Goal: Task Accomplishment & Management: Manage account settings

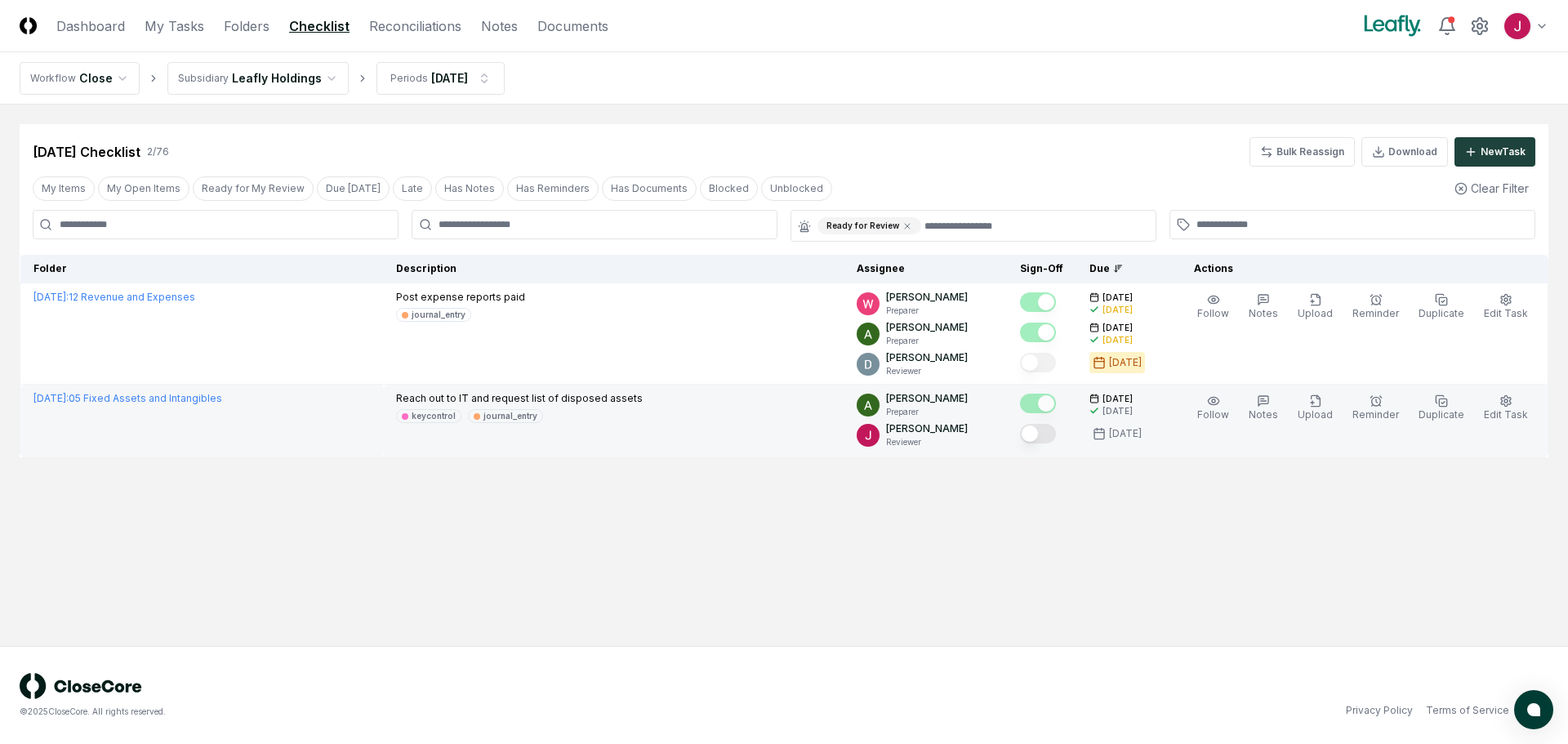
click at [1043, 433] on button "Mark complete" at bounding box center [1037, 434] width 36 height 19
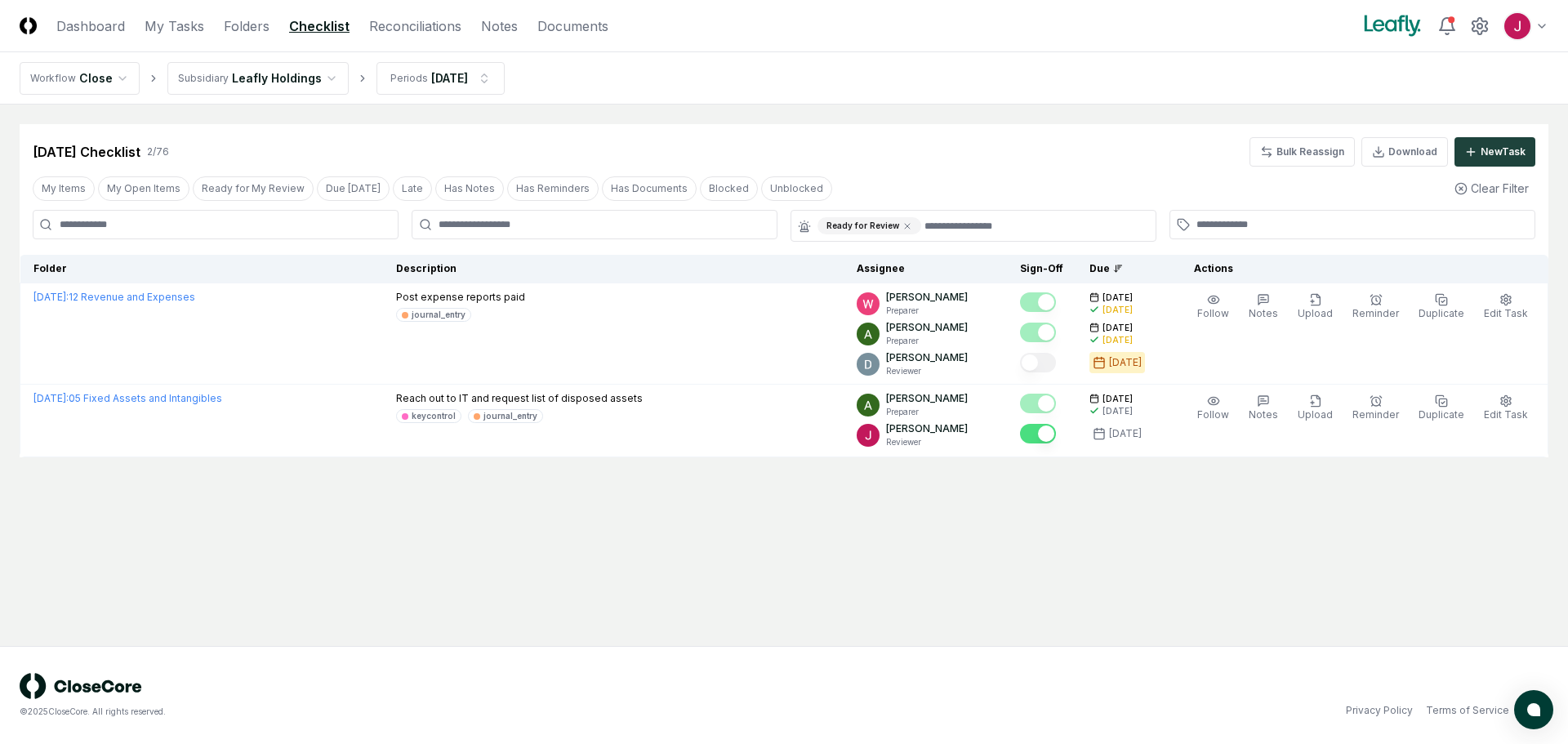
drag, startPoint x: 1139, startPoint y: 581, endPoint x: 1174, endPoint y: 609, distance: 44.8
click at [1154, 600] on main "Cancel Reassign [DATE] Checklist 2 / 76 Bulk Reassign Download New Task My Item…" at bounding box center [784, 375] width 1568 height 541
click at [325, 78] on html "CloseCore Dashboard My Tasks Folders Checklist Reconciliations Notes Documents …" at bounding box center [784, 372] width 1568 height 744
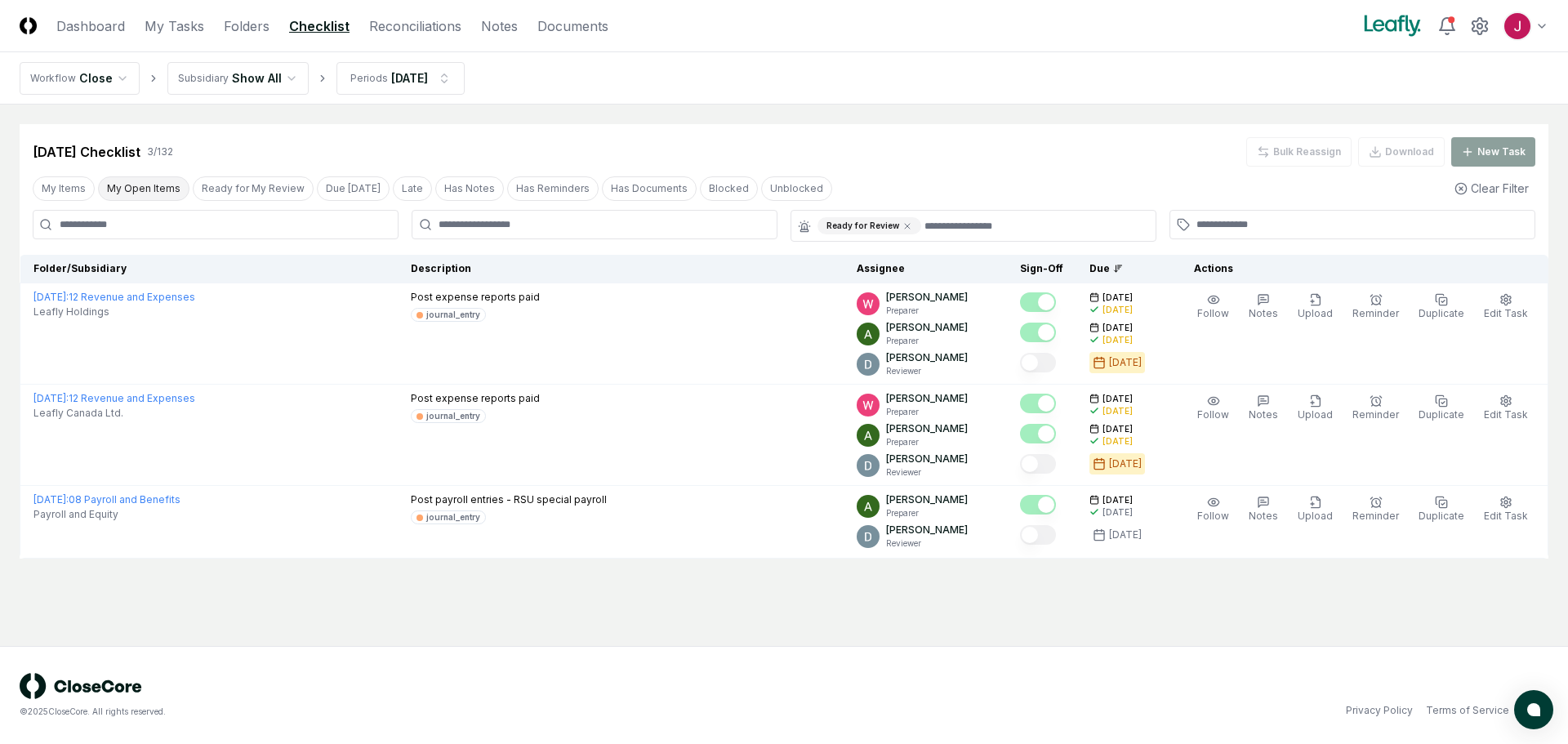
click at [155, 182] on button "My Open Items" at bounding box center [143, 189] width 92 height 24
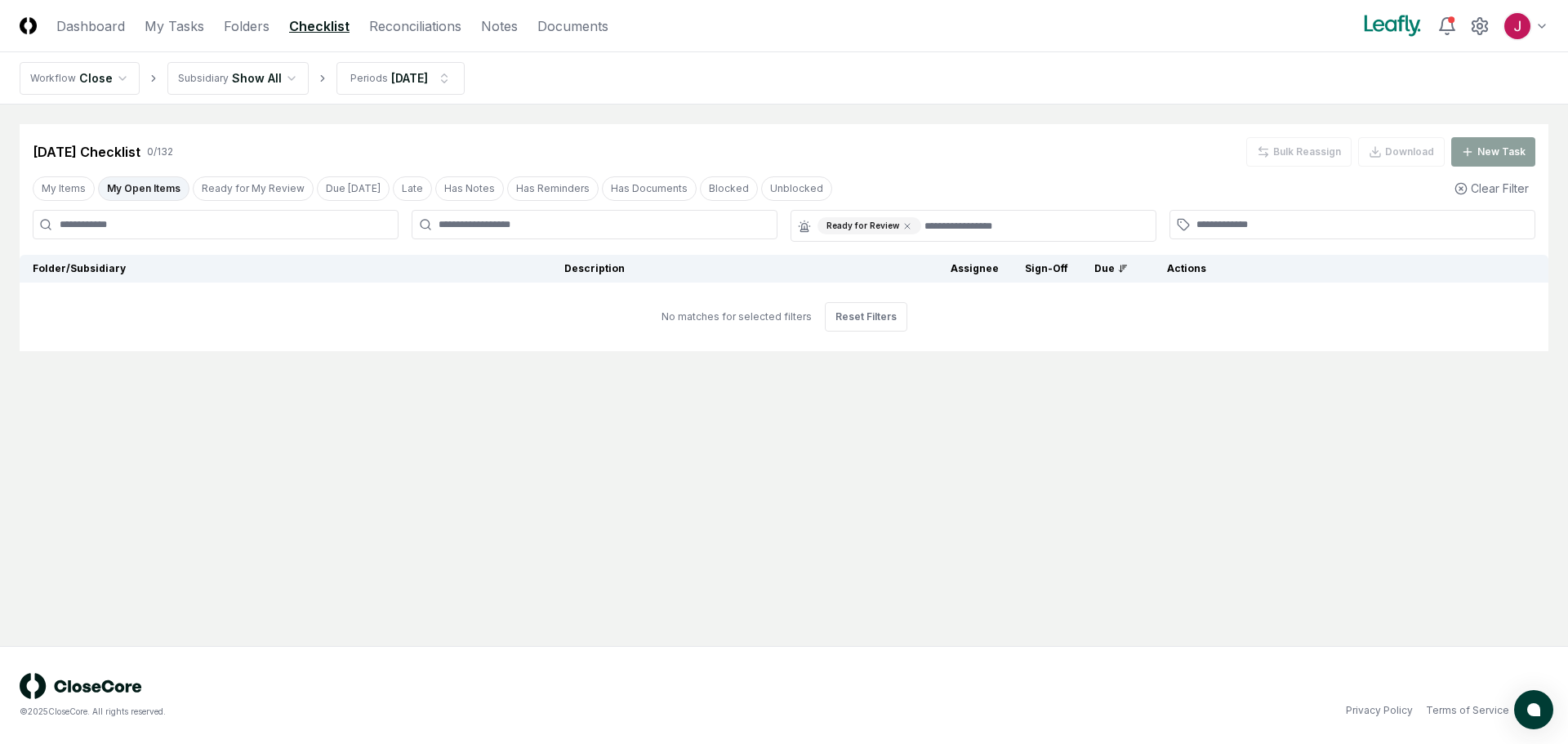
click at [152, 184] on button "My Open Items" at bounding box center [143, 189] width 92 height 24
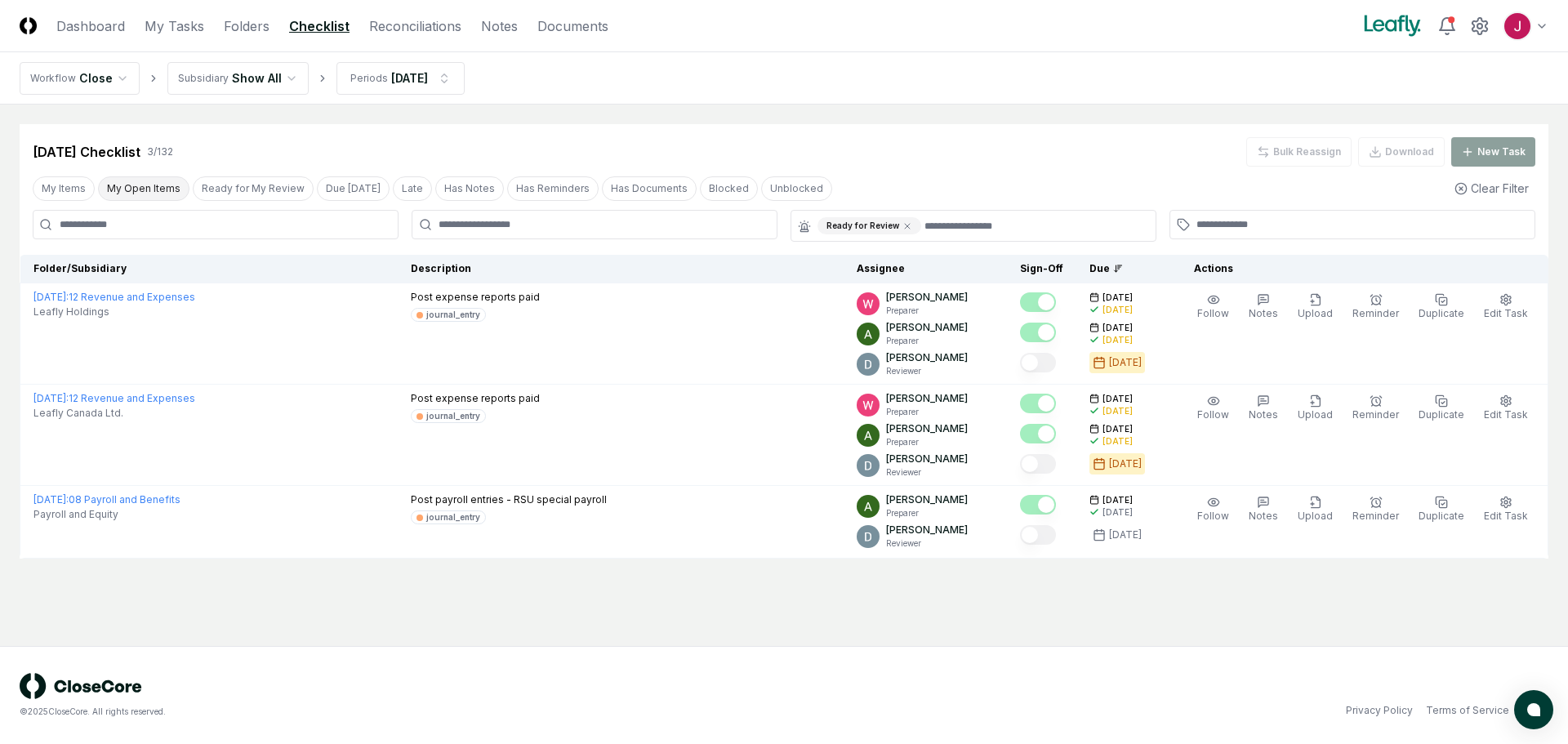
click at [137, 182] on button "My Open Items" at bounding box center [143, 189] width 92 height 24
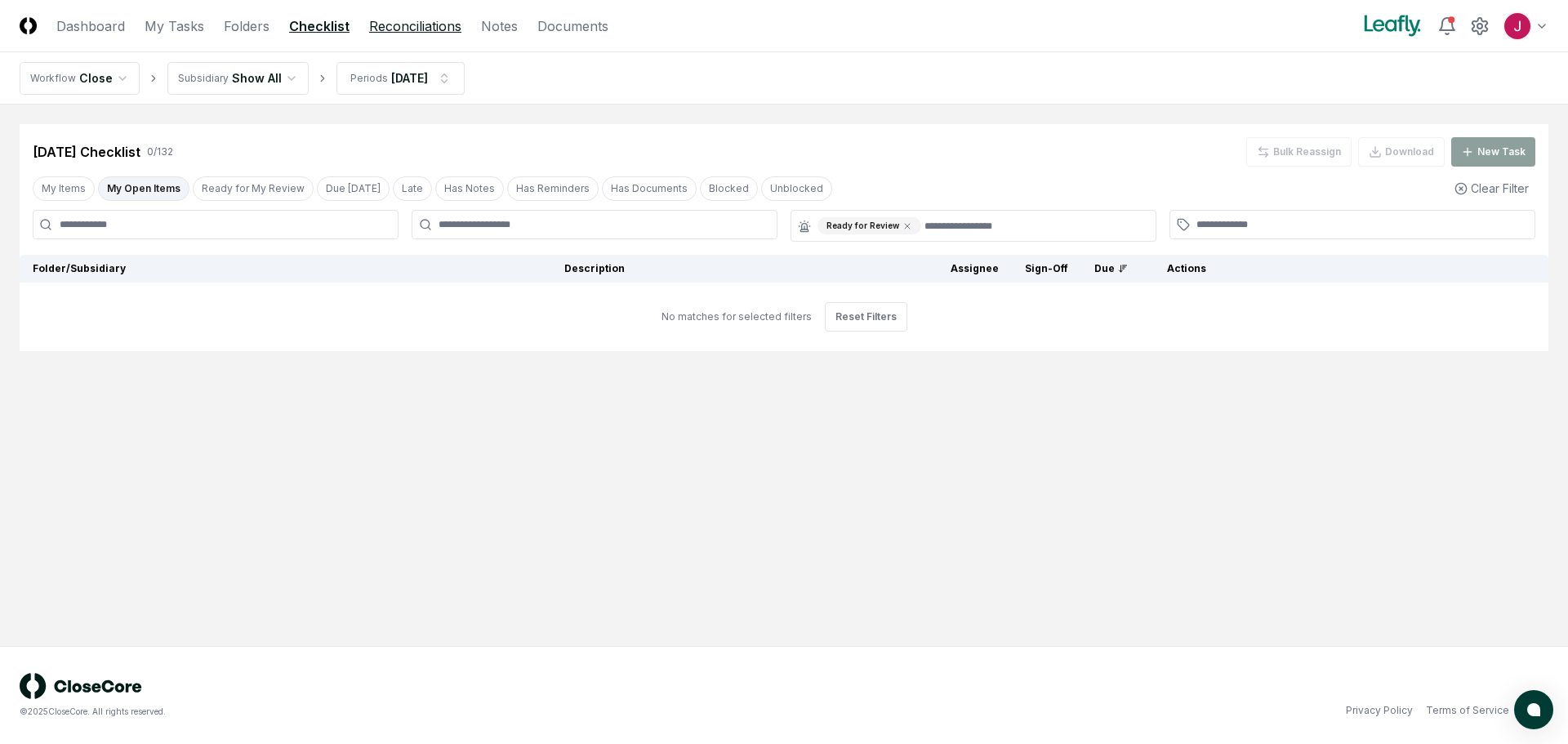
click at [426, 22] on link "Reconciliations" at bounding box center [415, 26] width 93 height 19
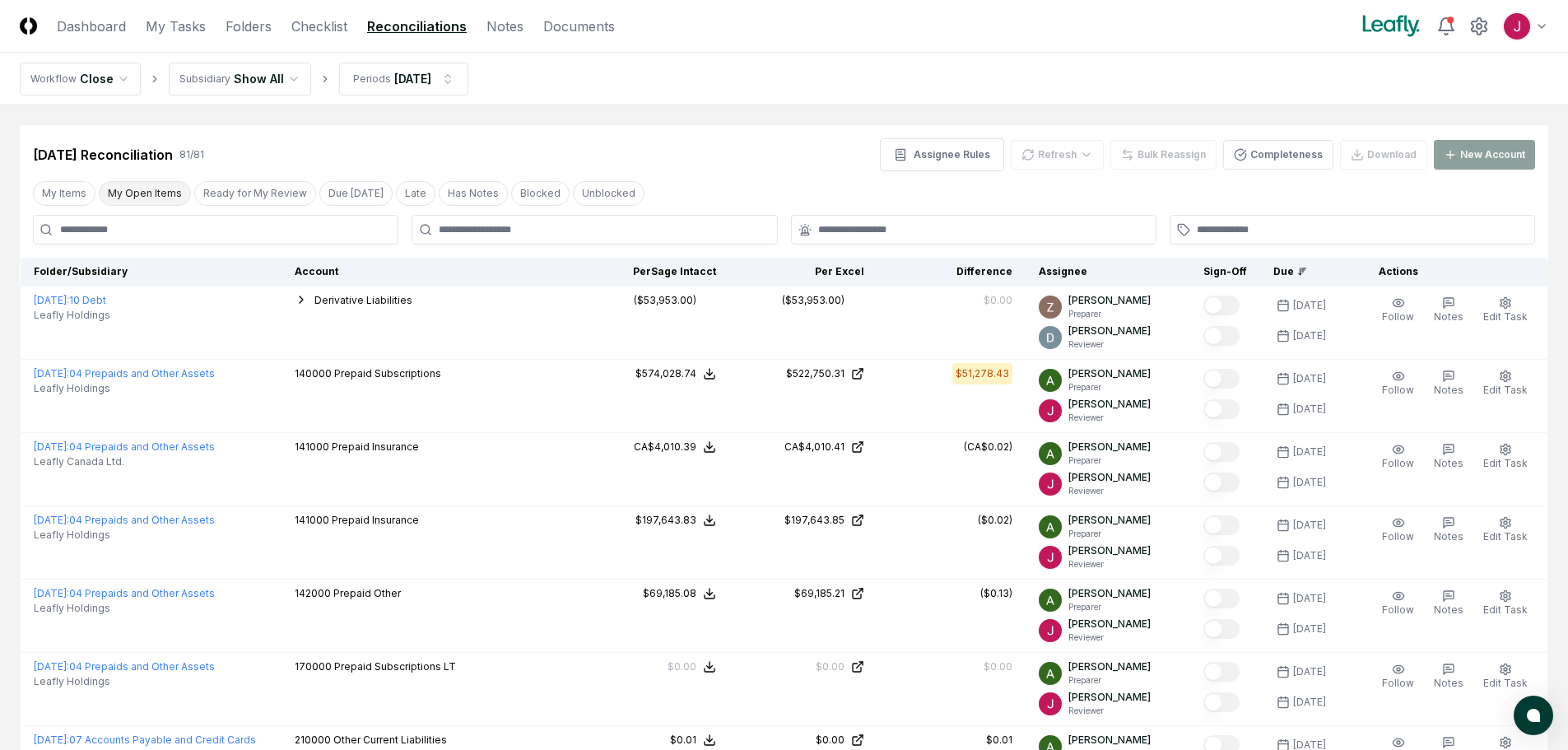
click at [140, 193] on button "My Open Items" at bounding box center [145, 193] width 93 height 25
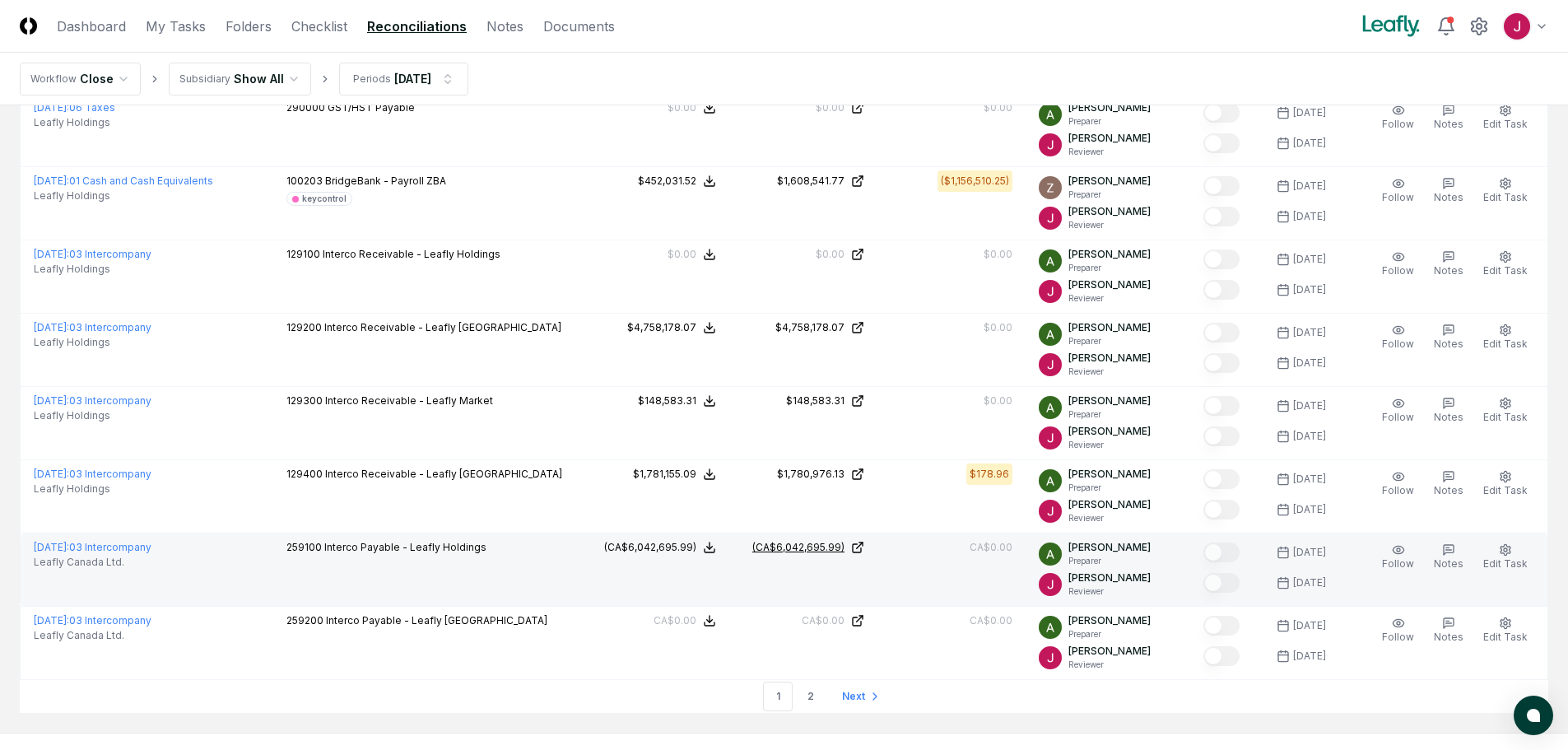
scroll to position [3379, 0]
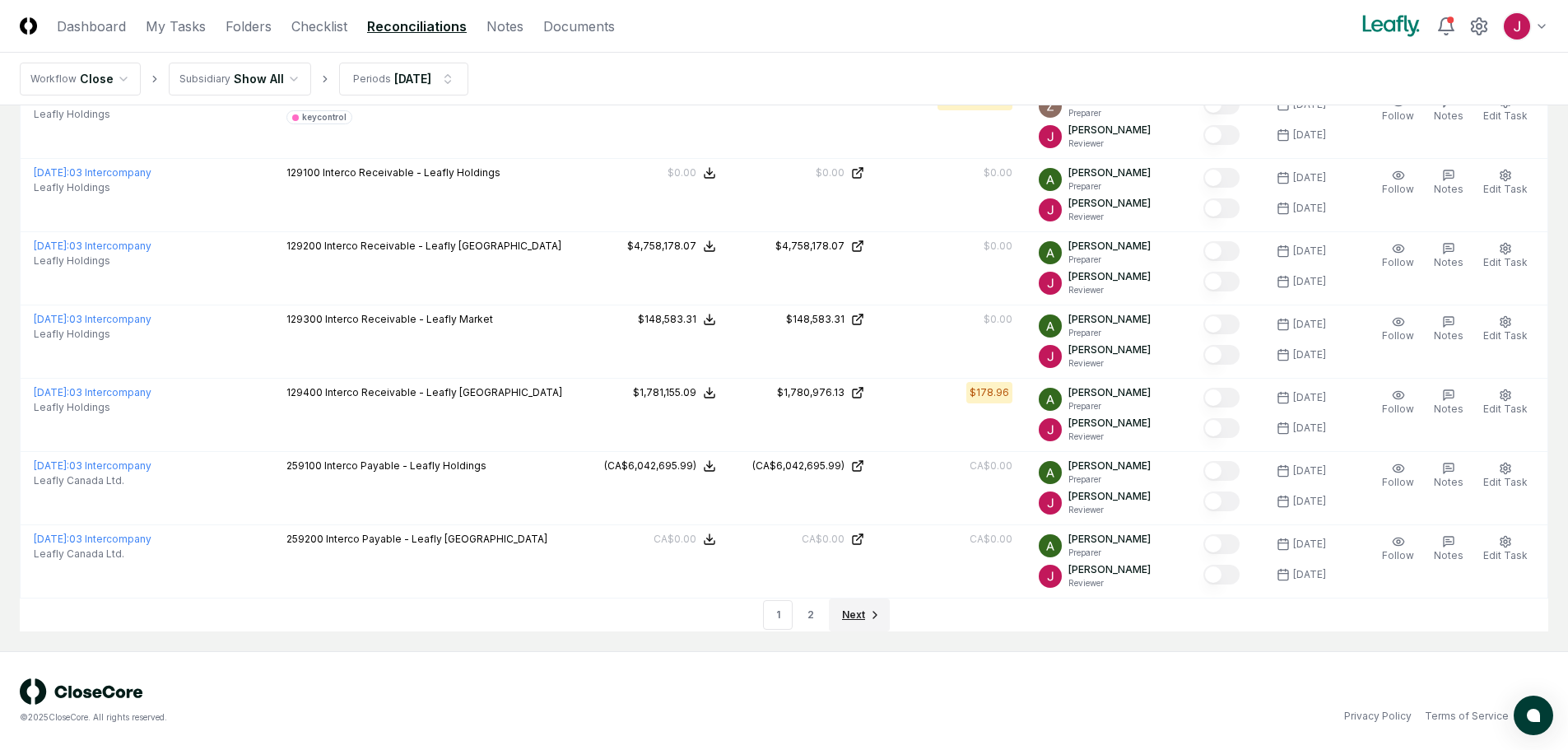
click at [858, 608] on span "Next" at bounding box center [853, 614] width 23 height 15
